Goal: Task Accomplishment & Management: Manage account settings

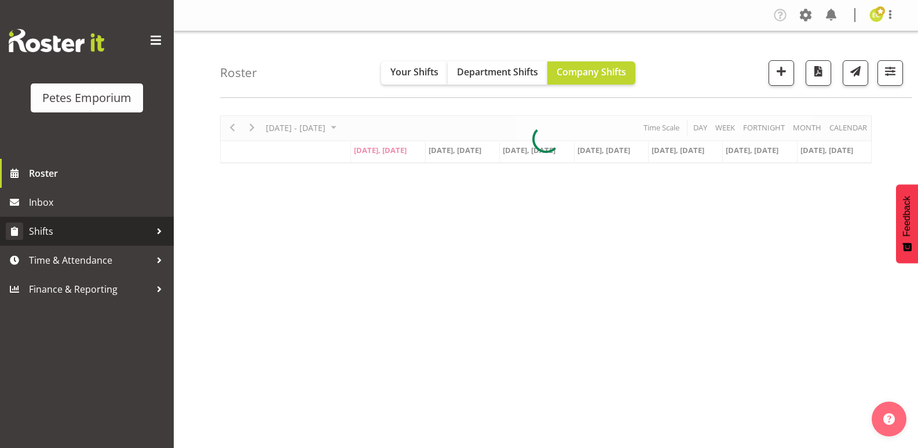
click at [162, 243] on link "Shifts" at bounding box center [87, 231] width 174 height 29
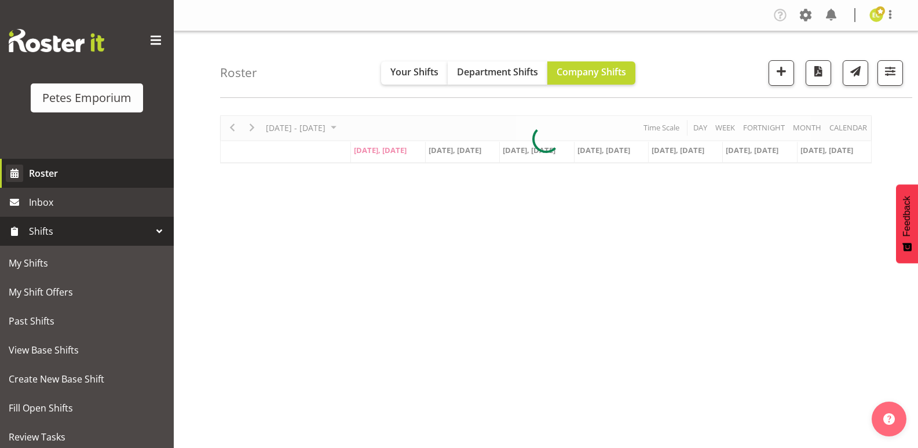
click at [75, 163] on link "Roster" at bounding box center [87, 173] width 174 height 29
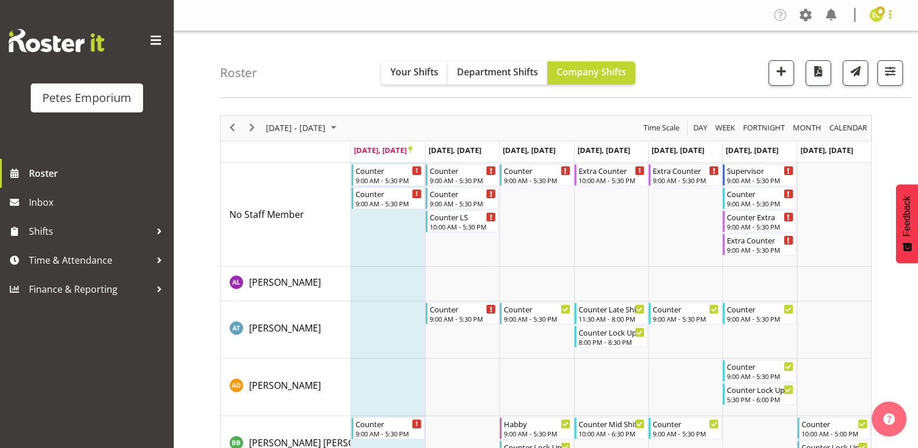
click at [885, 19] on span at bounding box center [890, 15] width 14 height 14
click at [826, 60] on link "Log Out" at bounding box center [841, 60] width 111 height 21
